Goal: Task Accomplishment & Management: Complete application form

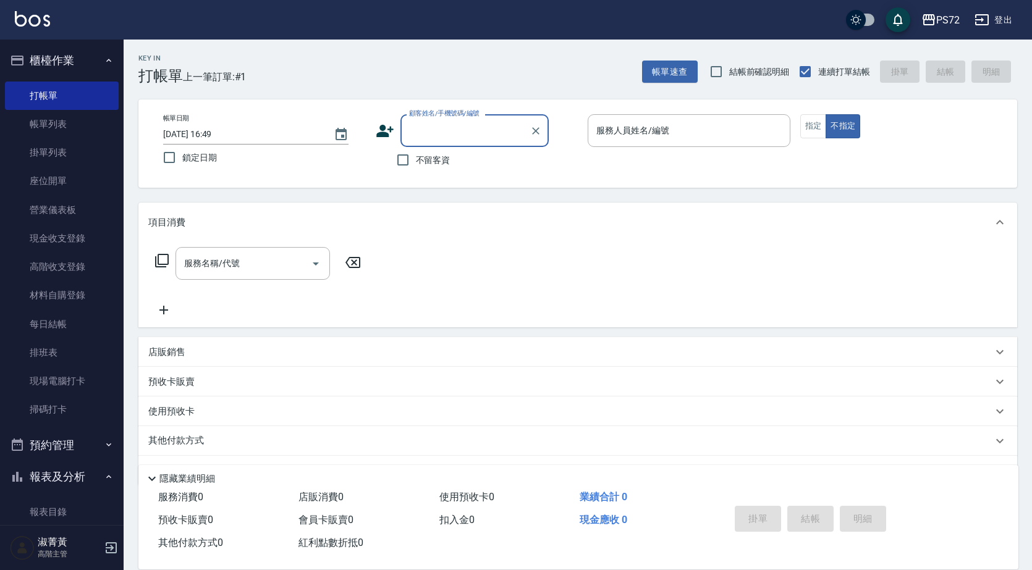
scroll to position [618, 0]
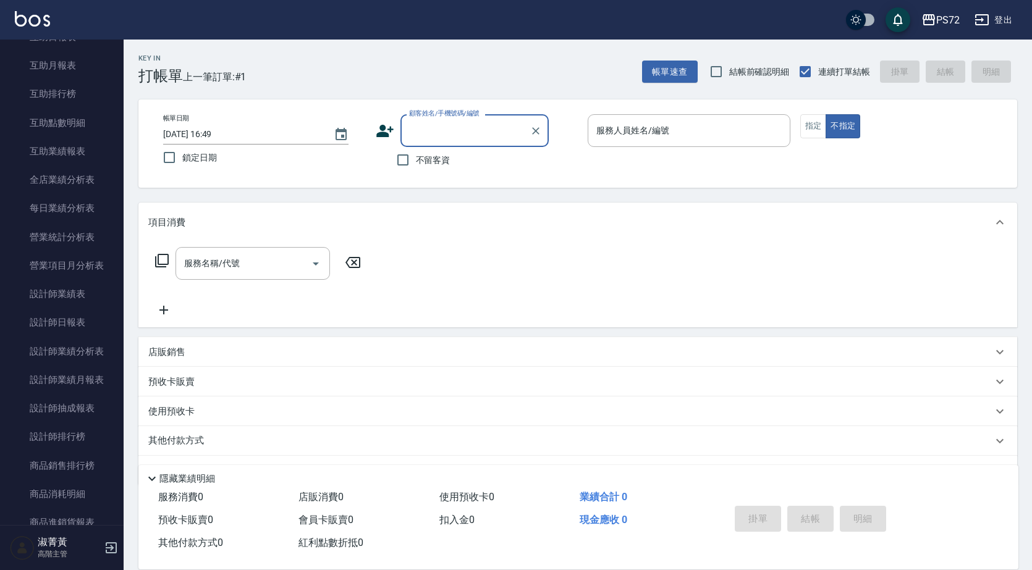
click at [482, 131] on input "顧客姓名/手機號碼/編號" at bounding box center [465, 131] width 119 height 22
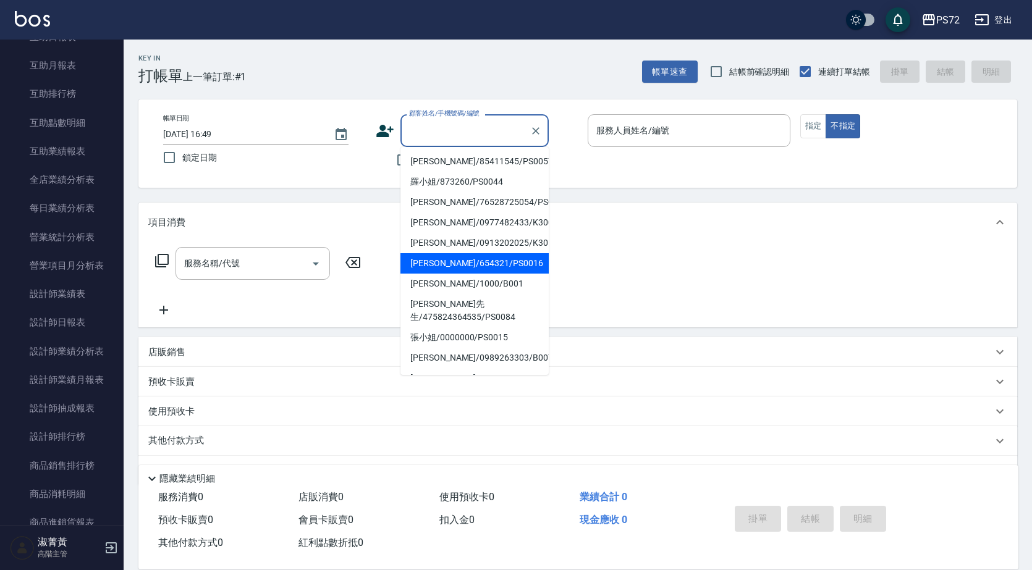
scroll to position [124, 0]
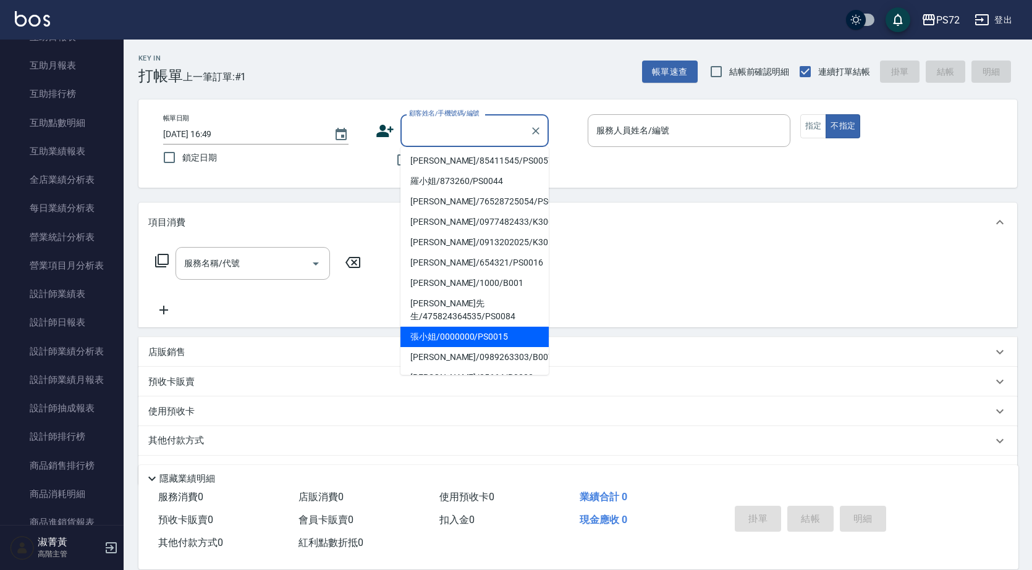
click at [476, 327] on li "張小姐/0000000/PS0015" at bounding box center [474, 337] width 148 height 20
type input "張小姐/0000000/PS0015"
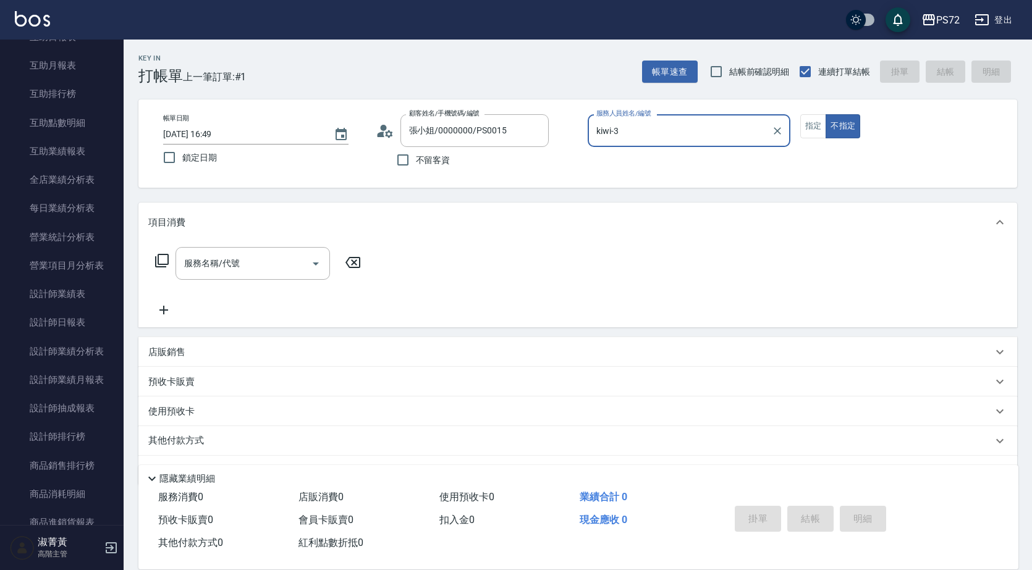
click at [719, 122] on input "kiwi-3" at bounding box center [679, 131] width 173 height 22
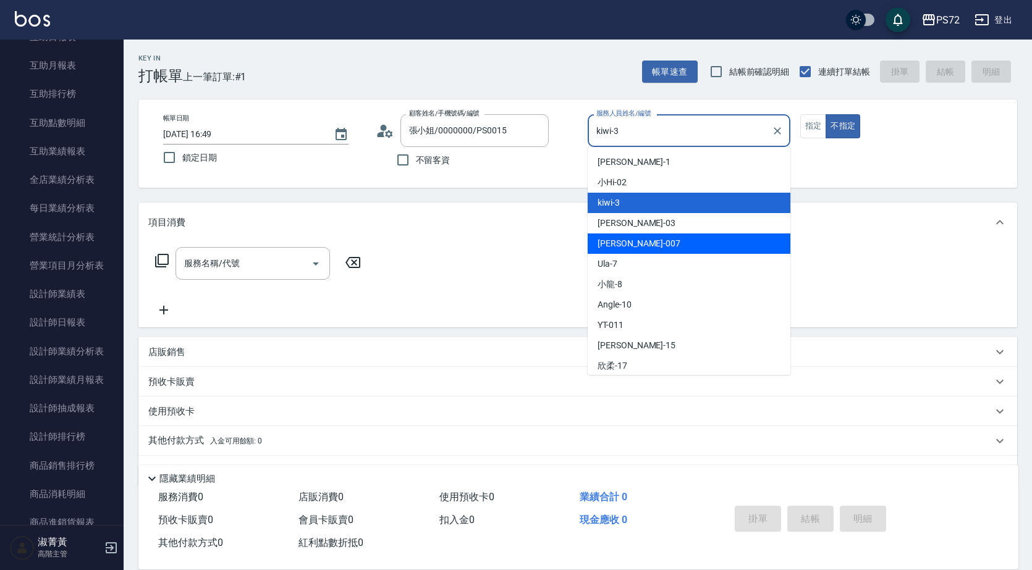
scroll to position [67, 0]
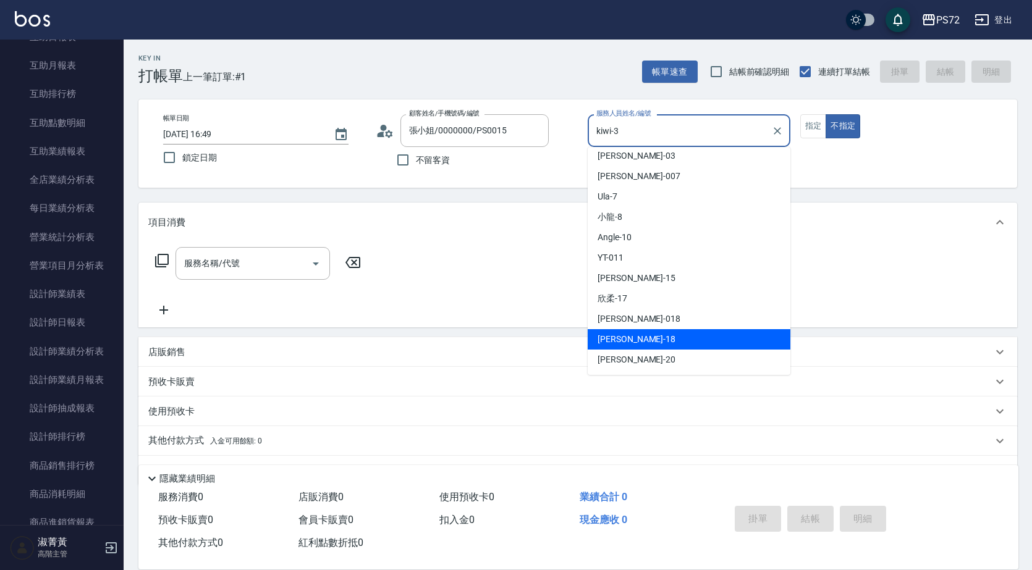
click at [636, 334] on div "[PERSON_NAME] -18" at bounding box center [689, 339] width 203 height 20
type input "[PERSON_NAME]-18"
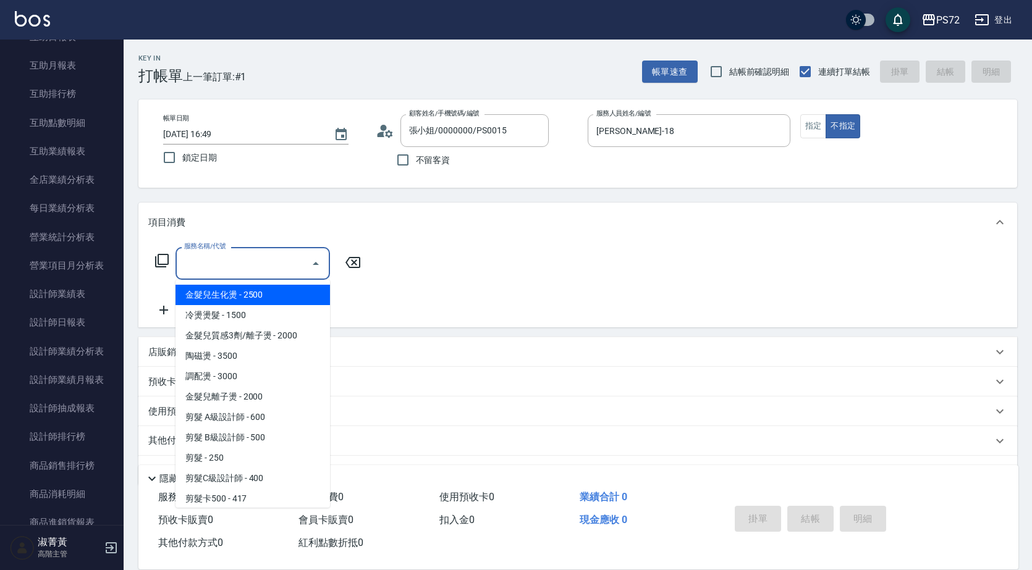
click at [272, 267] on input "服務名稱/代號" at bounding box center [243, 264] width 125 height 22
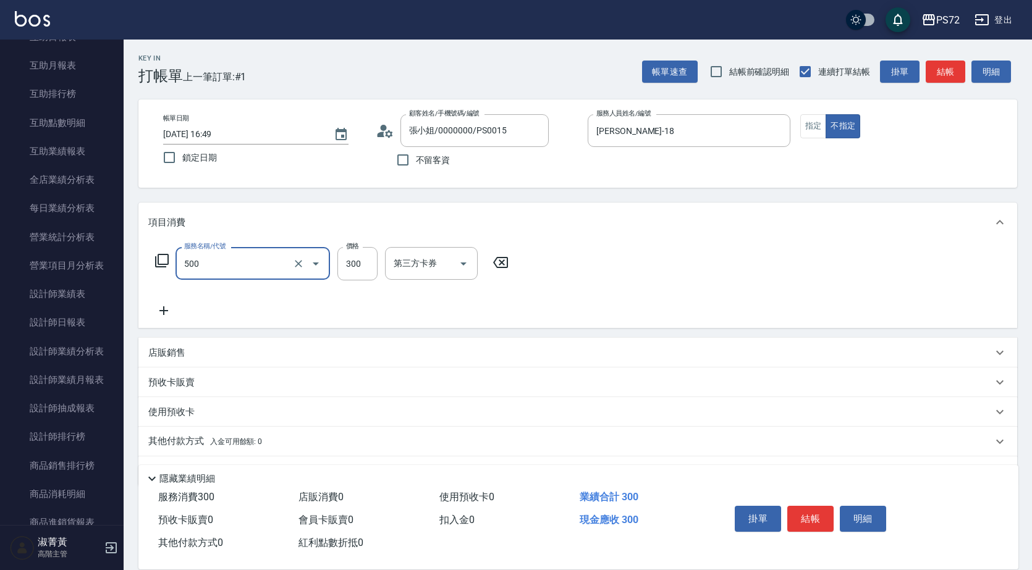
type input "洗髮(A級)(500)"
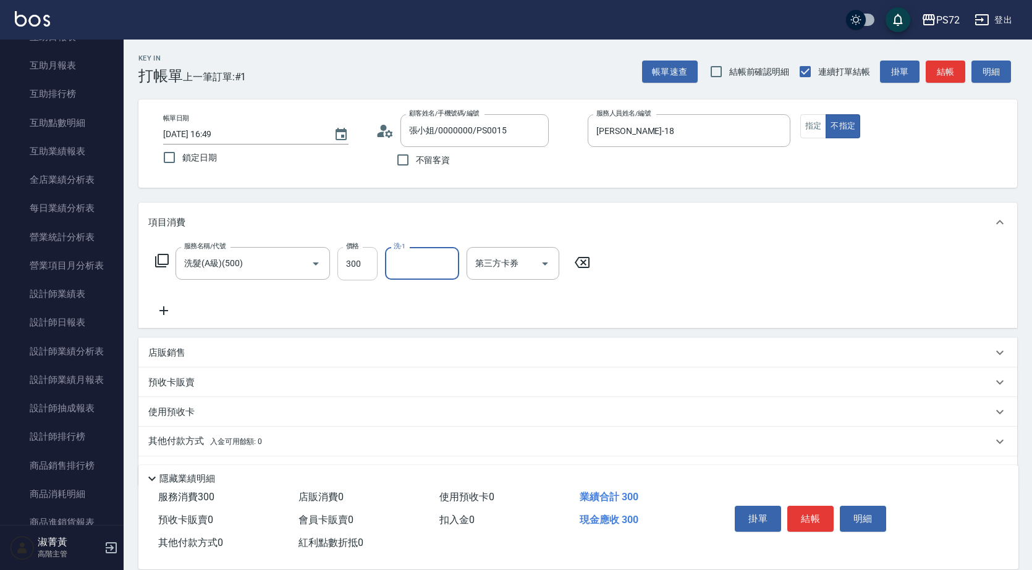
click at [360, 263] on input "300" at bounding box center [357, 263] width 40 height 33
type input "350"
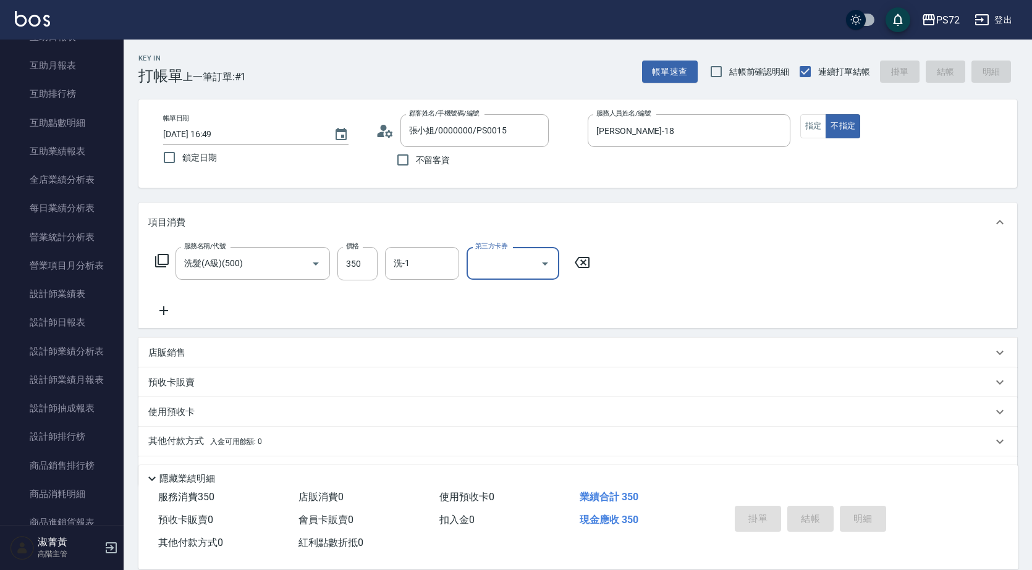
type input "[DATE] 19:21"
